Goal: Task Accomplishment & Management: Use online tool/utility

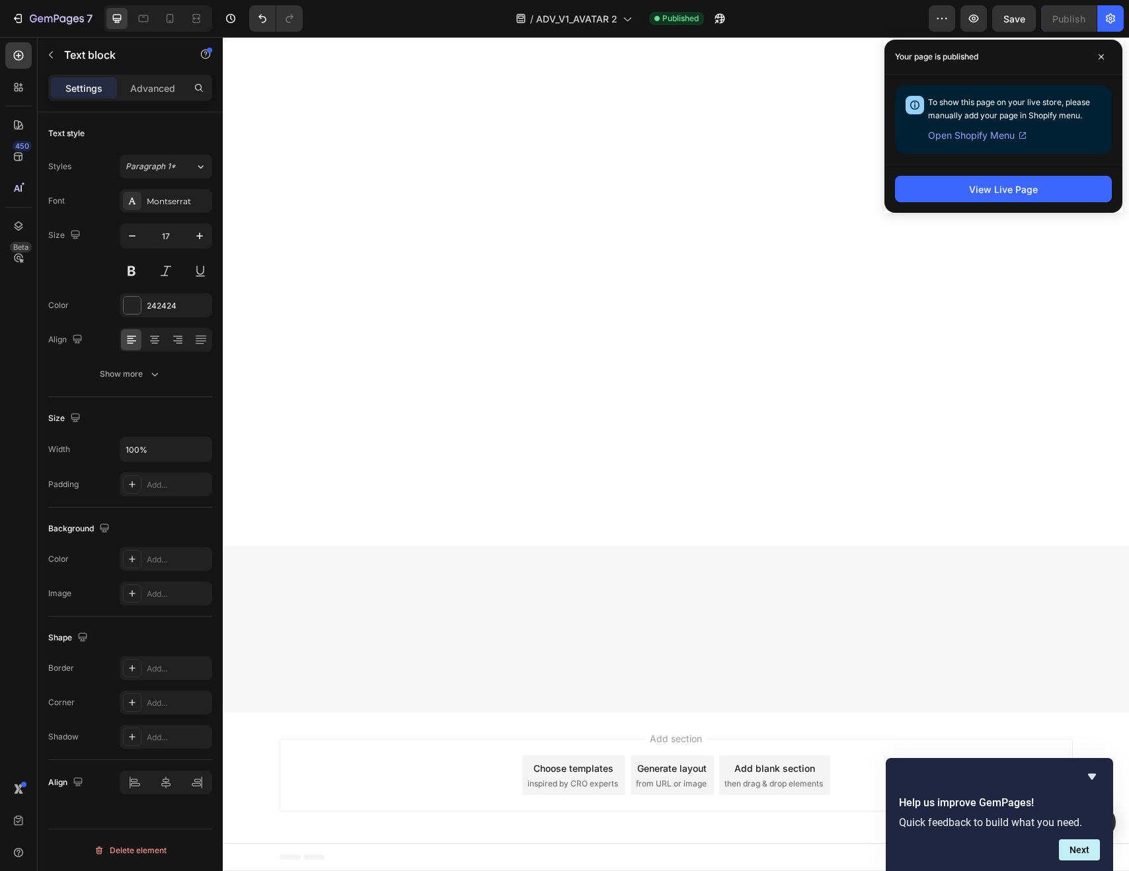
scroll to position [6468, 0]
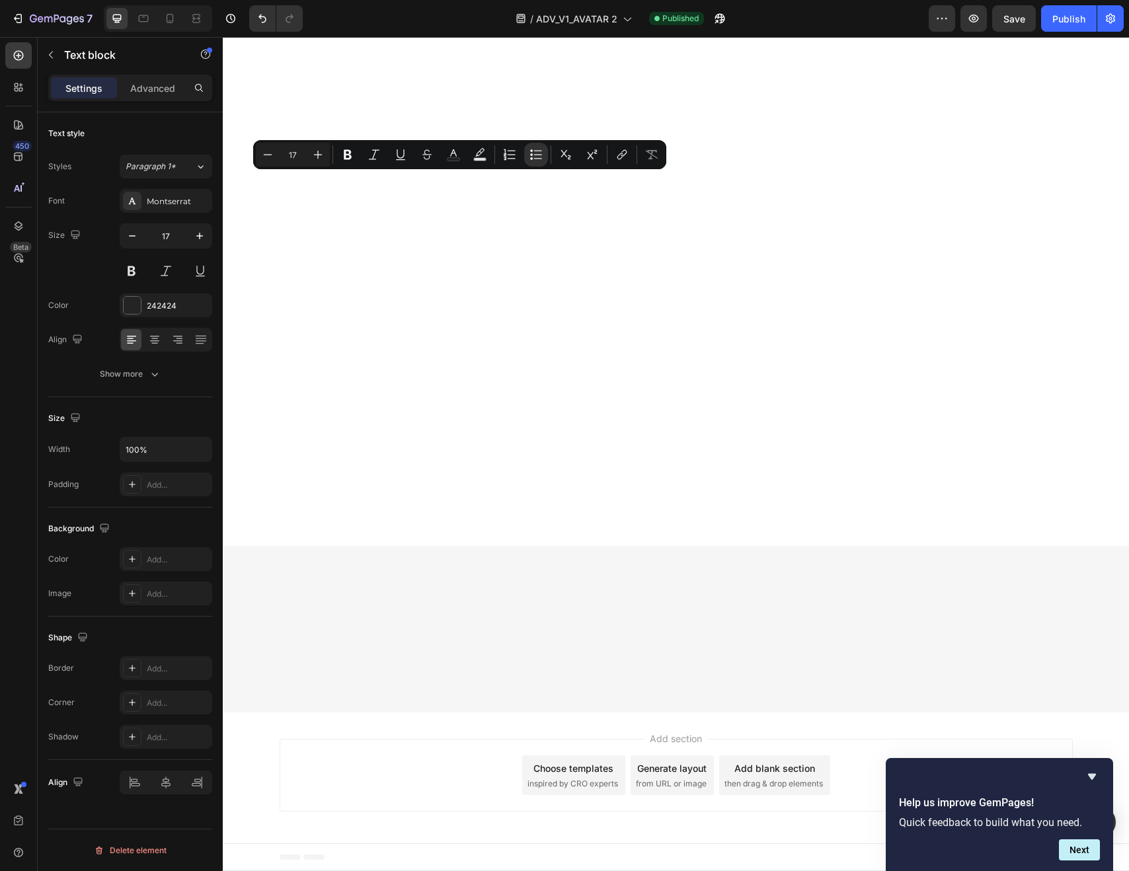
drag, startPoint x: 532, startPoint y: 180, endPoint x: 303, endPoint y: 179, distance: 229.4
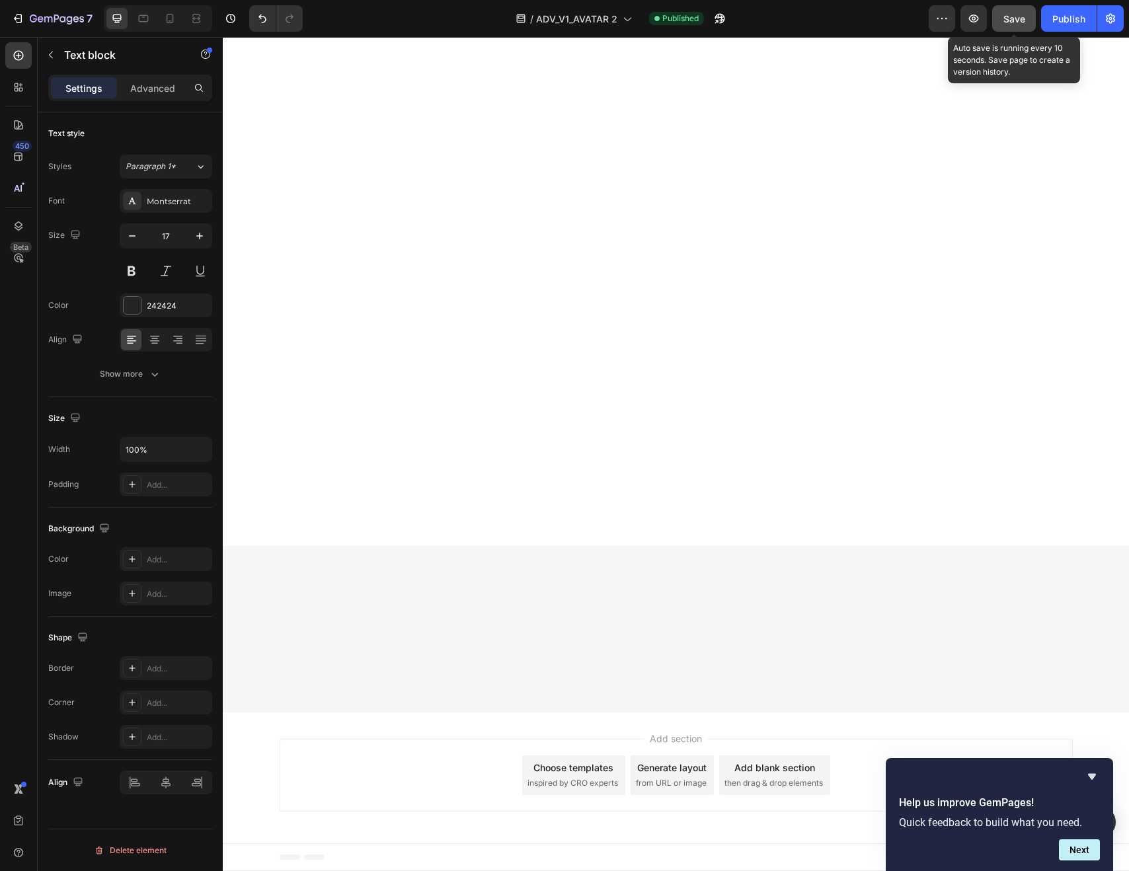
click at [1023, 19] on span "Save" at bounding box center [1015, 18] width 22 height 11
click at [1072, 19] on div "Publish" at bounding box center [1069, 19] width 33 height 14
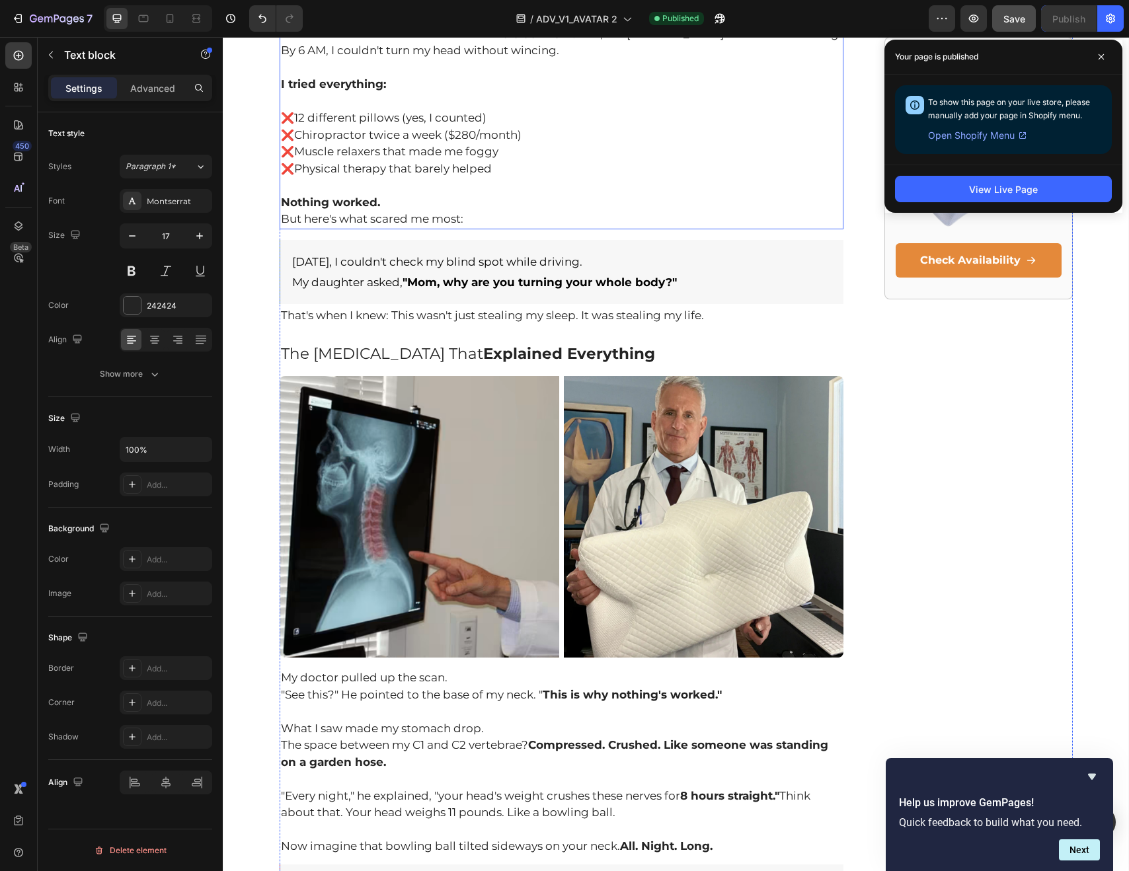
scroll to position [856, 0]
click at [337, 138] on p "❌ Chiropractor twice a week ($280/month)" at bounding box center [562, 136] width 562 height 17
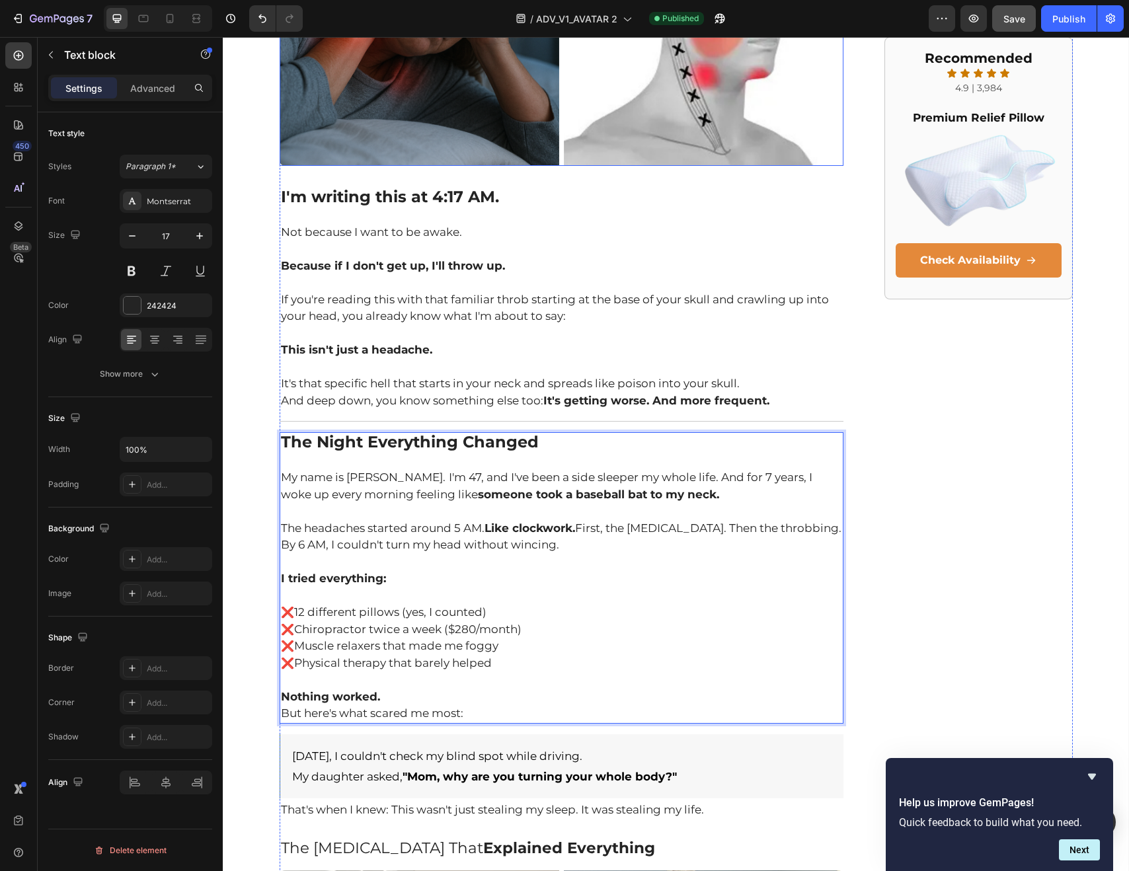
scroll to position [350, 0]
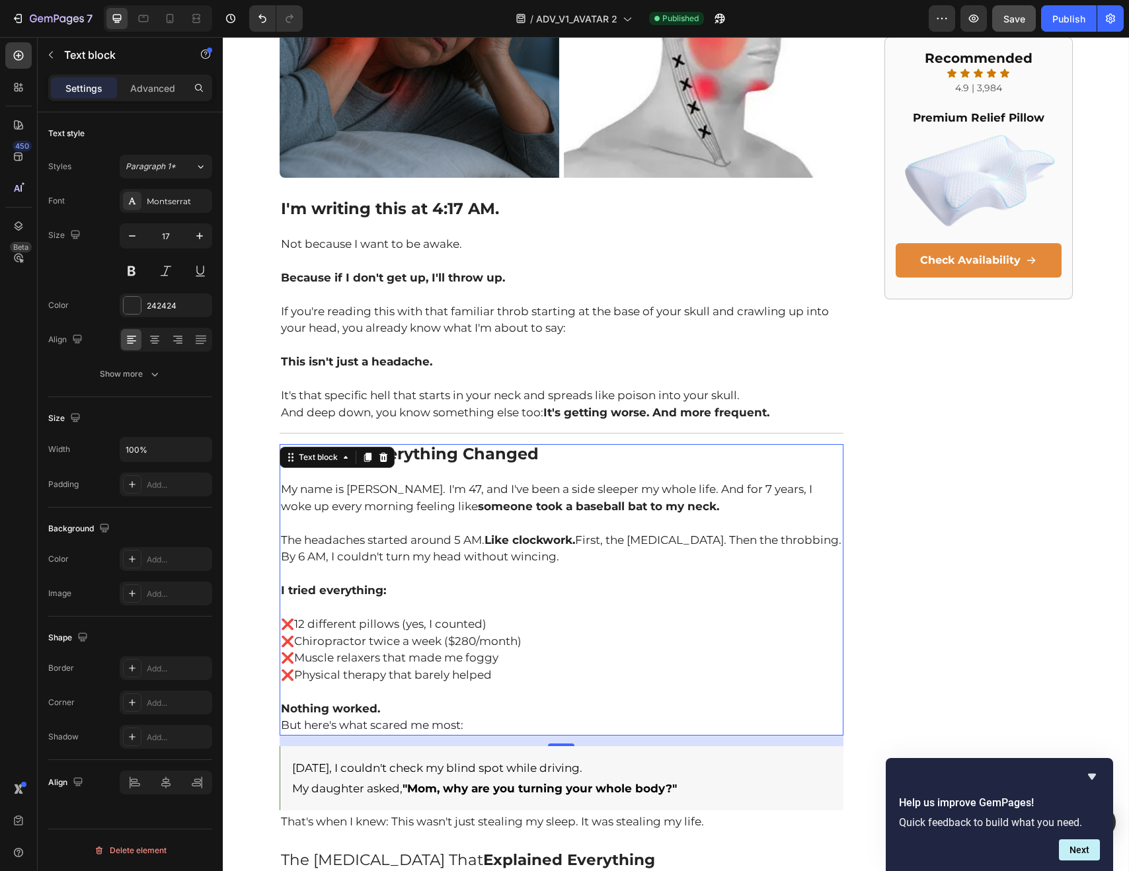
click at [345, 643] on p "❌ Chiropractor twice a week ($280/month)" at bounding box center [562, 641] width 562 height 17
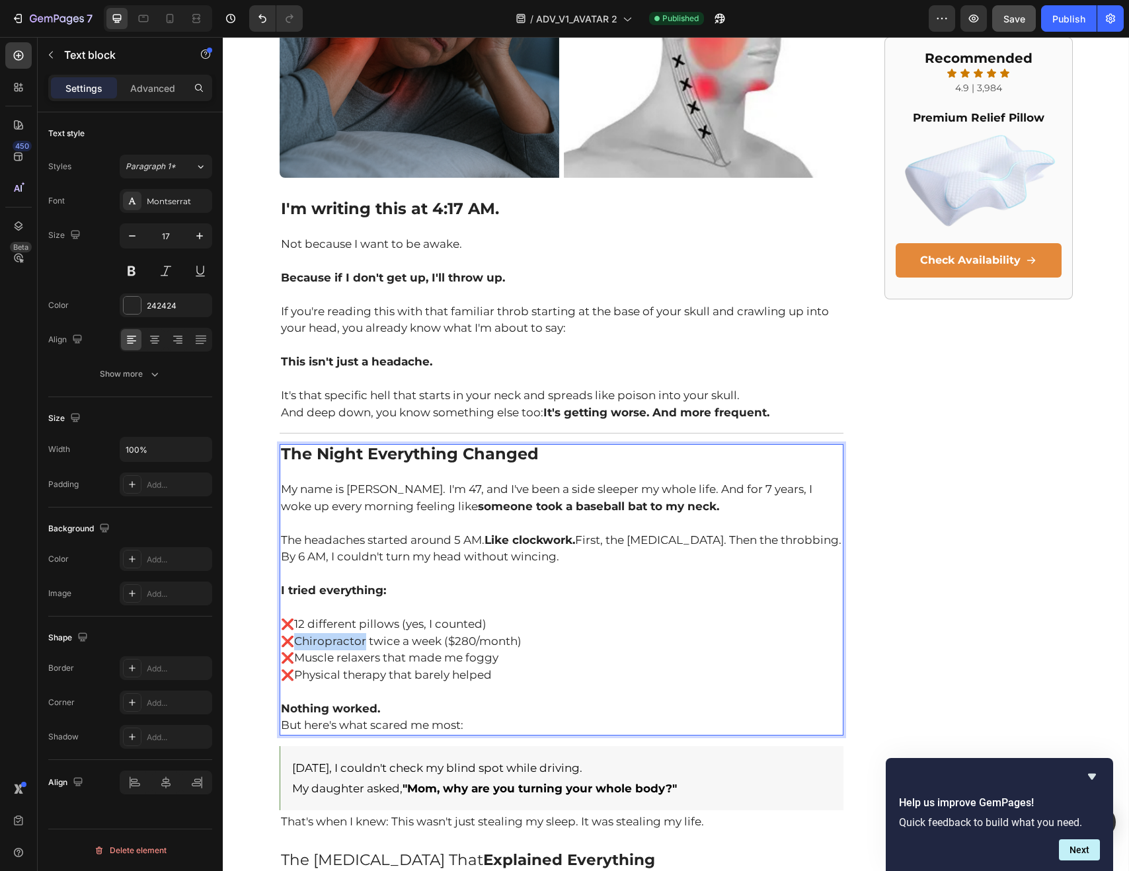
click at [345, 643] on p "❌ Chiropractor twice a week ($280/month)" at bounding box center [562, 641] width 562 height 17
click at [322, 643] on strong "❌ specialists" at bounding box center [320, 641] width 79 height 13
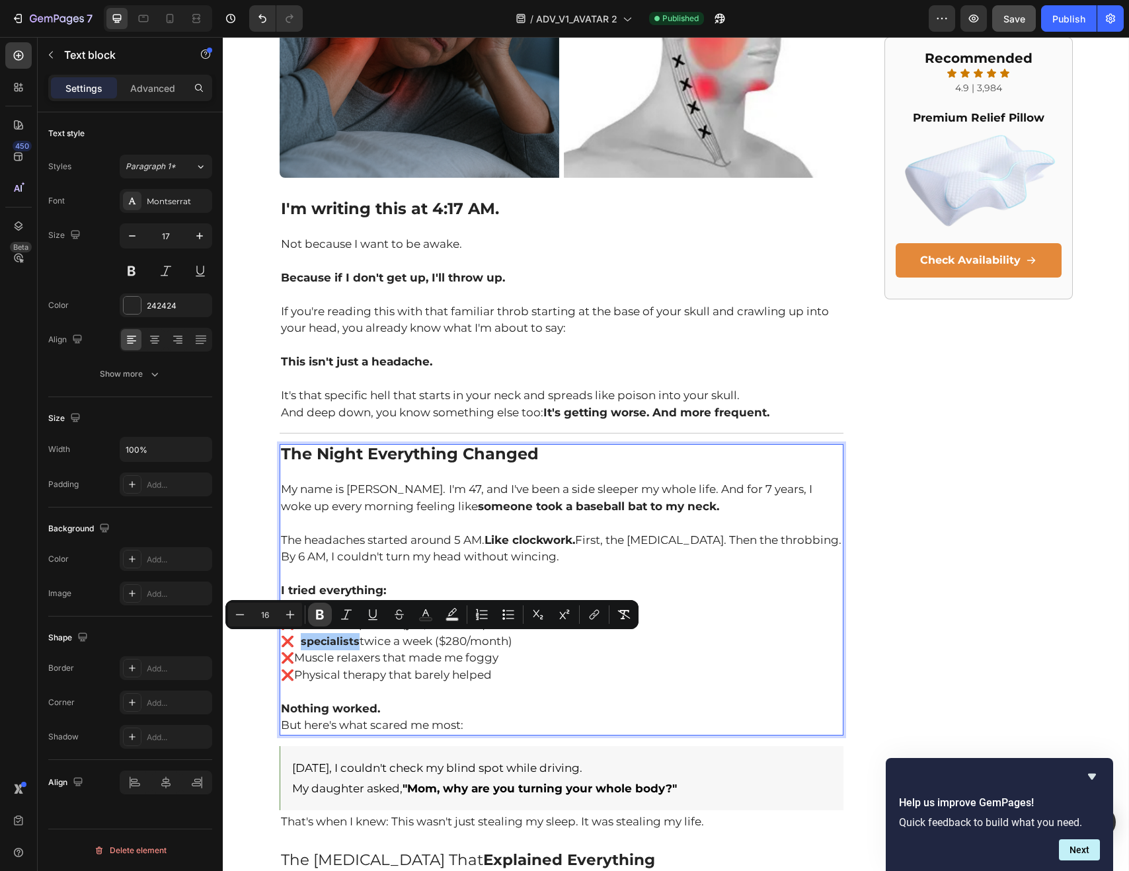
click at [320, 616] on icon "Editor contextual toolbar" at bounding box center [319, 614] width 13 height 13
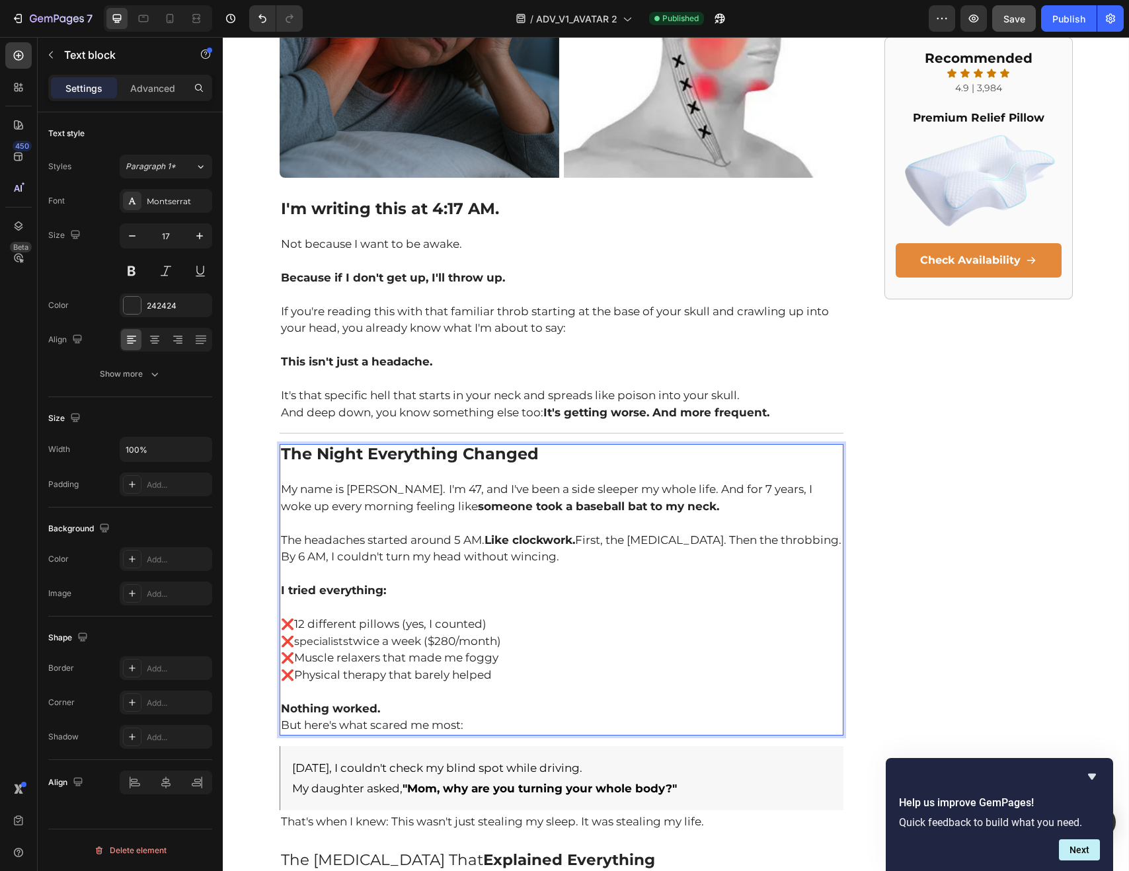
click at [304, 642] on span "❌ specialists" at bounding box center [314, 641] width 67 height 13
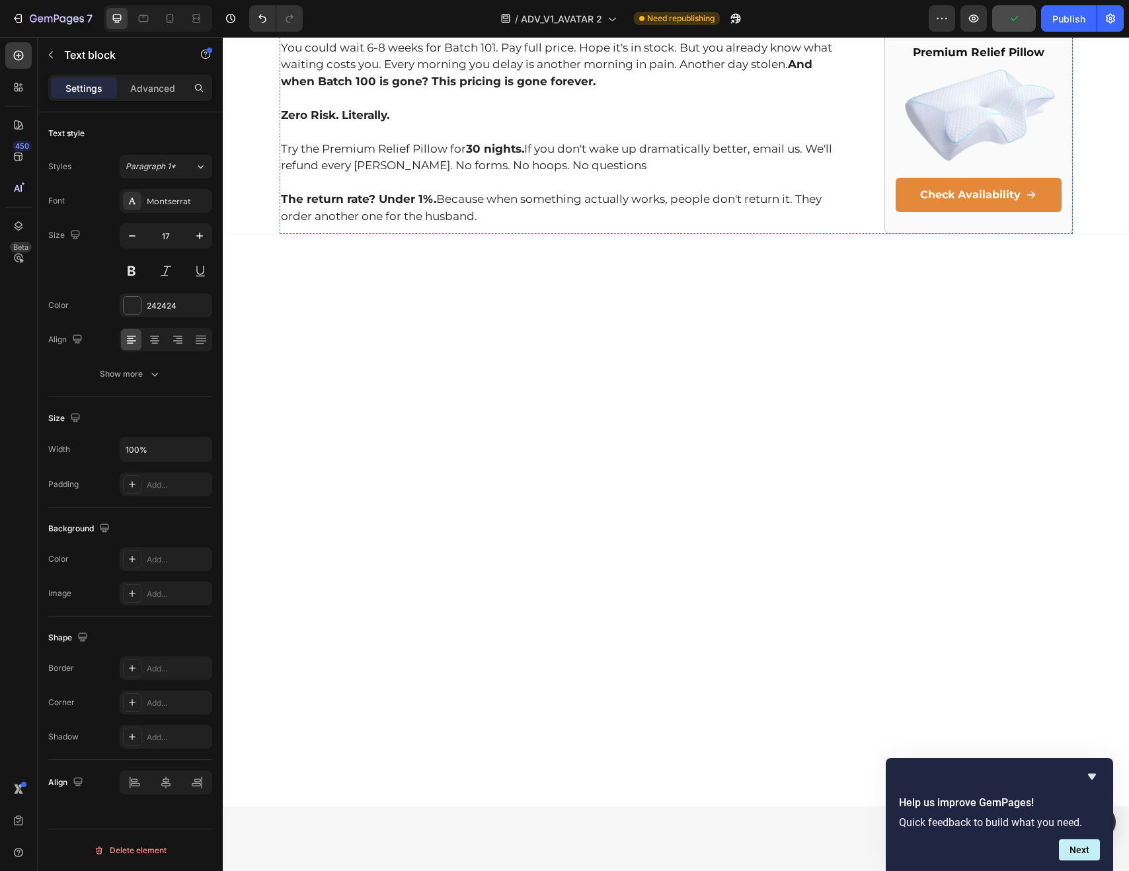
scroll to position [6168, 0]
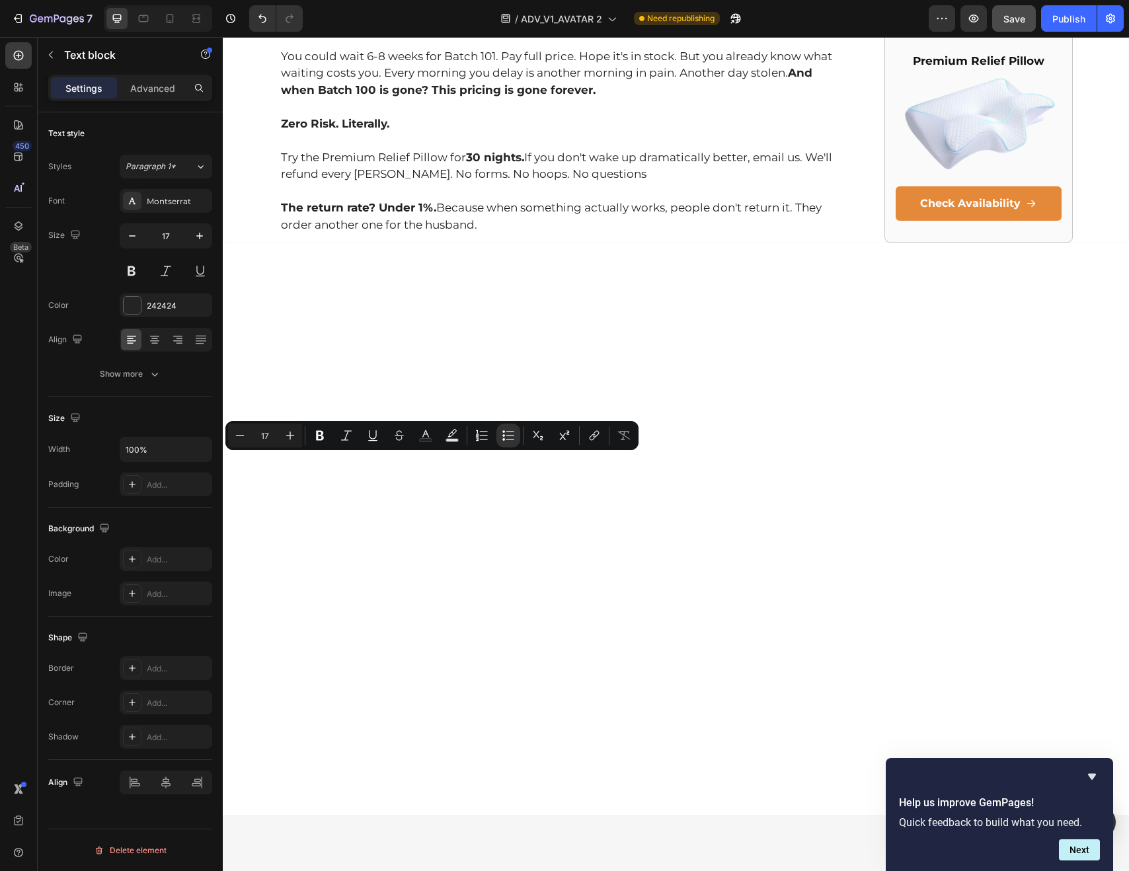
drag, startPoint x: 565, startPoint y: 466, endPoint x: 317, endPoint y: 467, distance: 247.9
copy li "The $150/month on specialists visits"
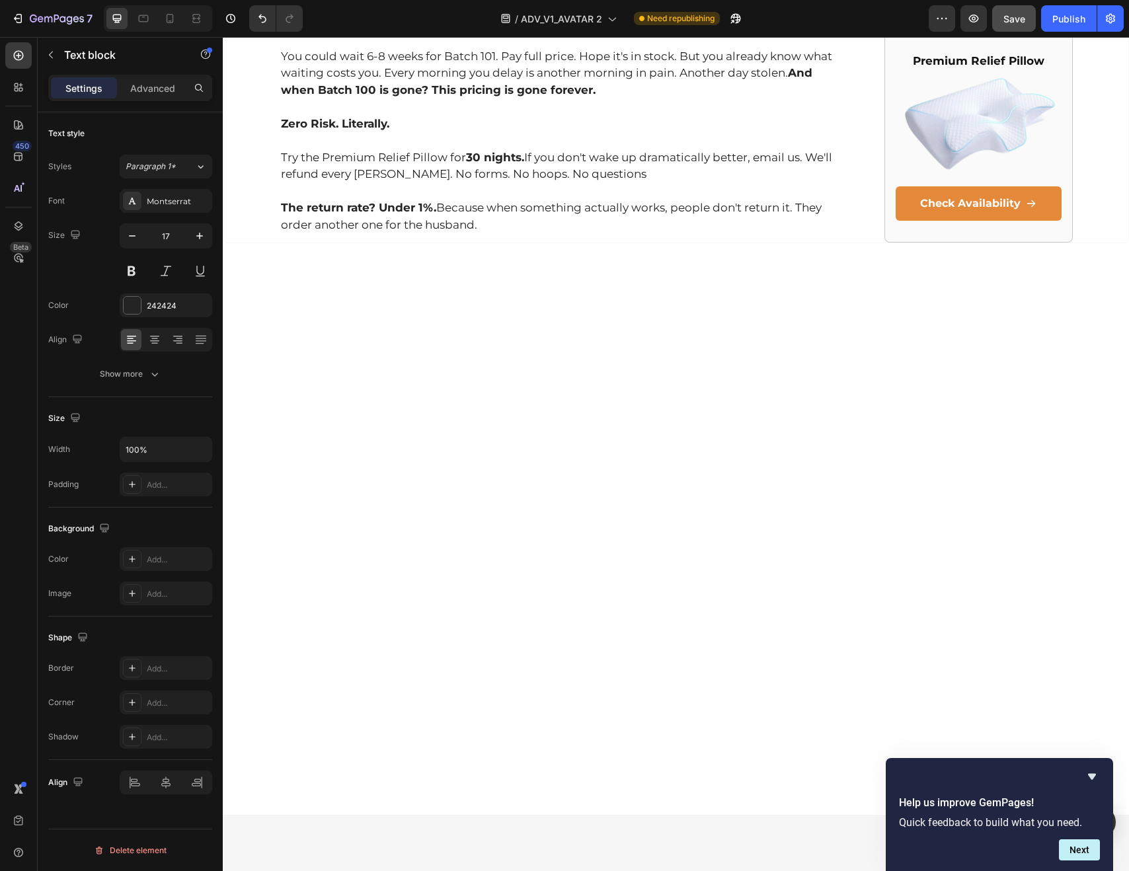
click at [1010, 22] on span "Save" at bounding box center [1015, 18] width 22 height 11
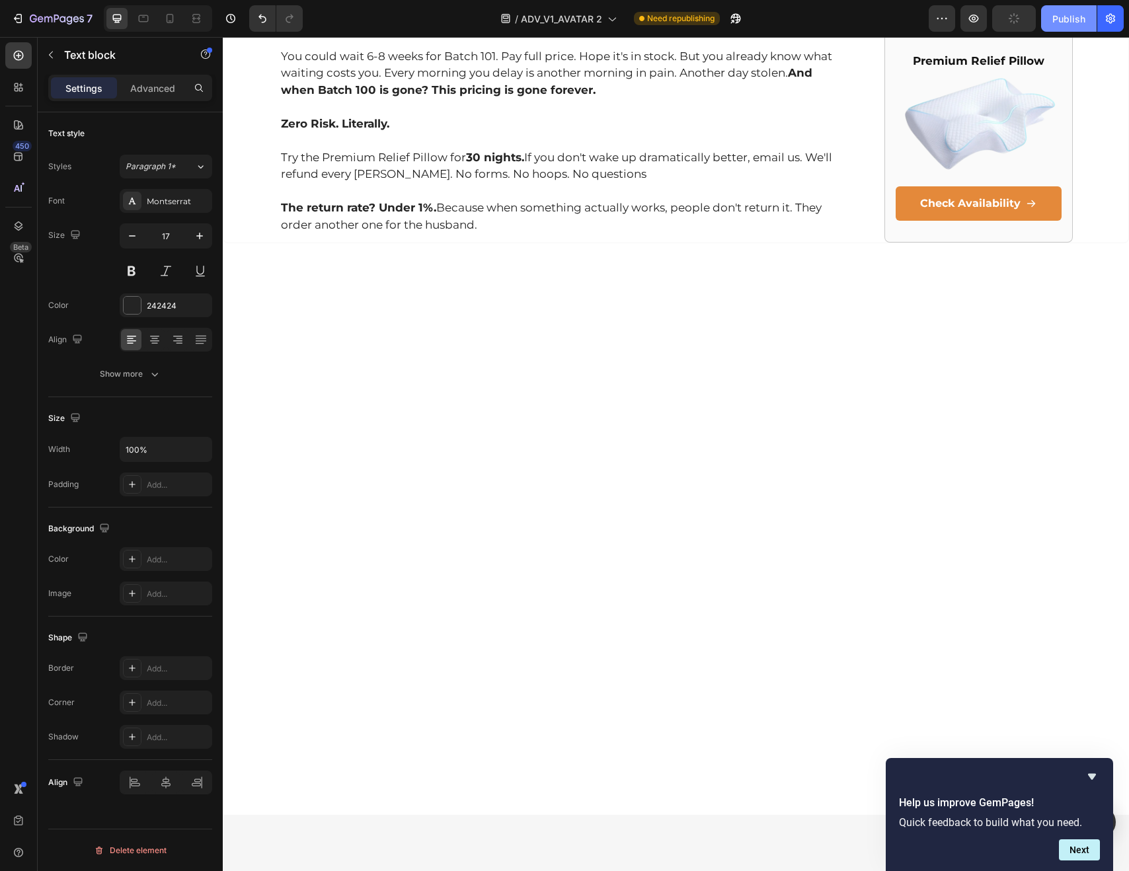
click at [1064, 17] on div "Publish" at bounding box center [1069, 19] width 33 height 14
